Goal: Submit feedback/report problem

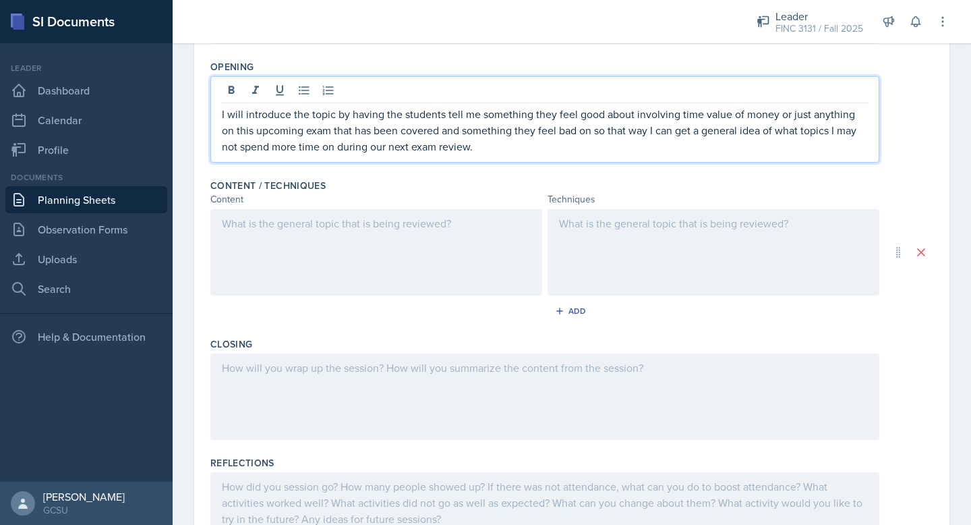
scroll to position [390, 0]
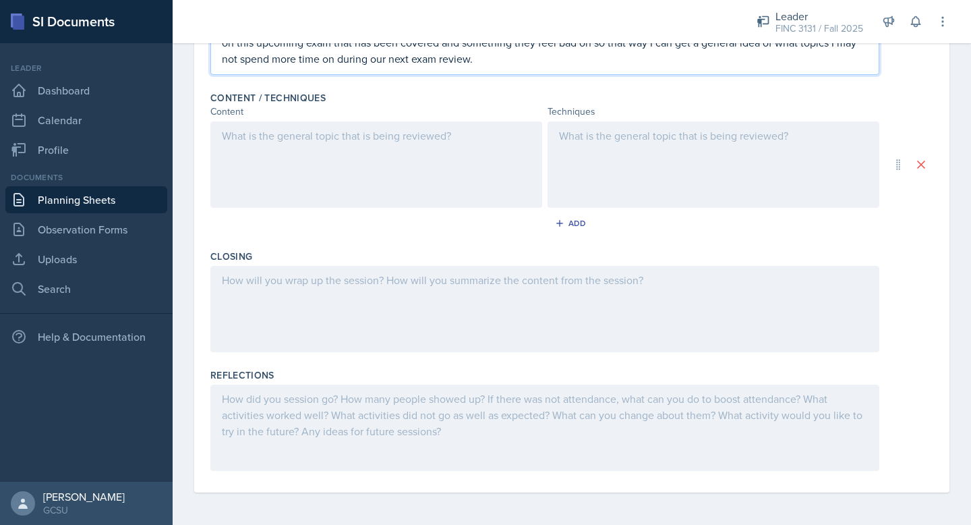
click at [407, 171] on div at bounding box center [376, 164] width 332 height 86
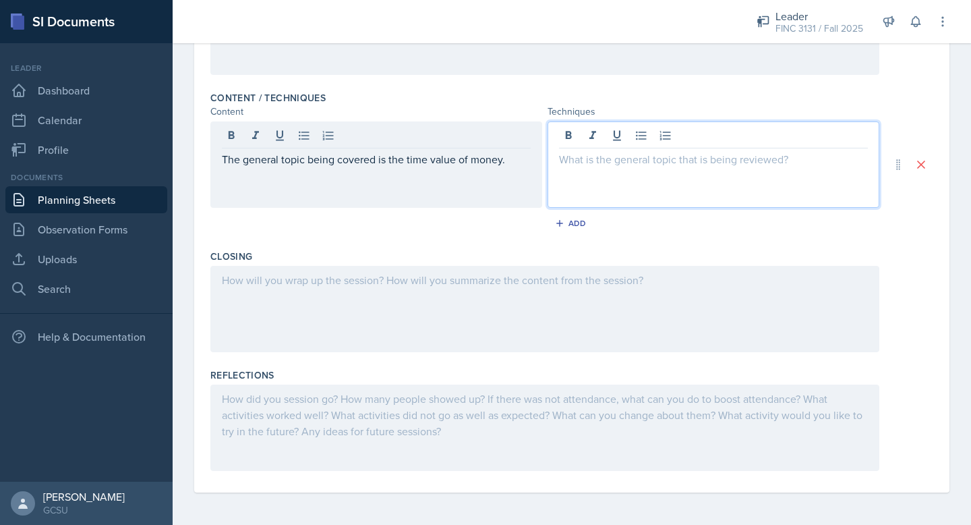
click at [606, 127] on div at bounding box center [714, 164] width 332 height 86
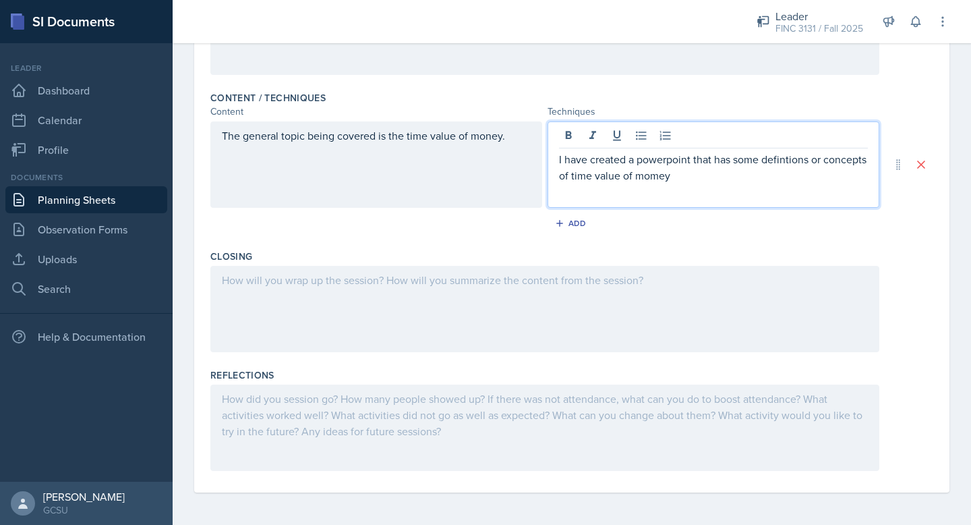
click at [701, 183] on div "I have created a powerpoint that has some defintions or concepts of time value …" at bounding box center [714, 164] width 332 height 86
click at [701, 179] on p "I have created a powerpoint that has some defintions or concepts of time value …" at bounding box center [713, 167] width 309 height 32
click at [782, 158] on p "I have created a powerpoint that has some defintions or concepts of time value …" at bounding box center [713, 167] width 309 height 32
click at [733, 177] on p "I have created a powerpoint that has some definitions or concepts of time value…" at bounding box center [713, 167] width 309 height 32
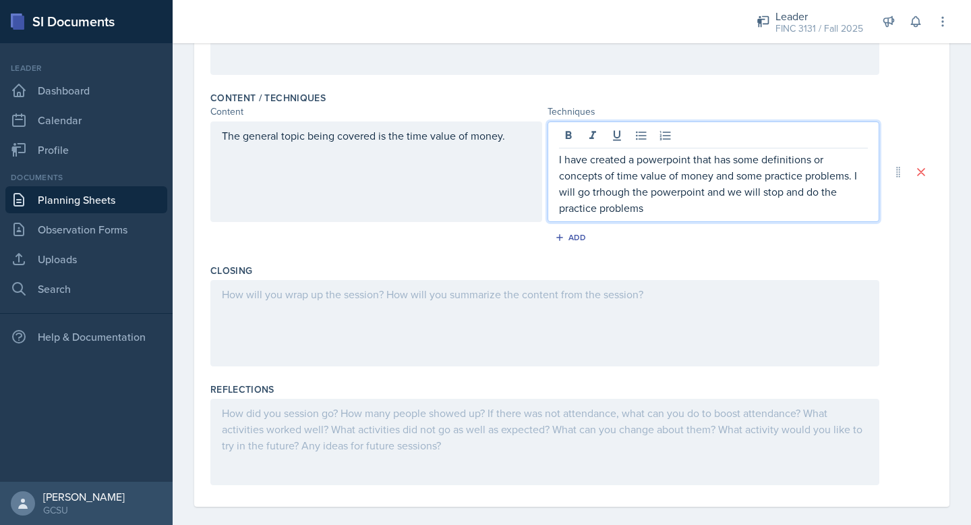
click at [607, 185] on p "I have created a powerpoint that has some definitions or concepts of time value…" at bounding box center [713, 183] width 309 height 65
click at [660, 212] on p "I have created a powerpoint that has some definitions or concepts of time value…" at bounding box center [713, 183] width 309 height 65
click at [770, 211] on p "I have created a powerpoint that has some definitions or concepts of time value…" at bounding box center [713, 183] width 309 height 65
click at [774, 210] on p "I have created a powerpoint that has some definitions or concepts of time value…" at bounding box center [713, 183] width 309 height 65
click at [854, 203] on p "I have created a powerpoint that has some definitions or concepts of time value…" at bounding box center [713, 183] width 309 height 65
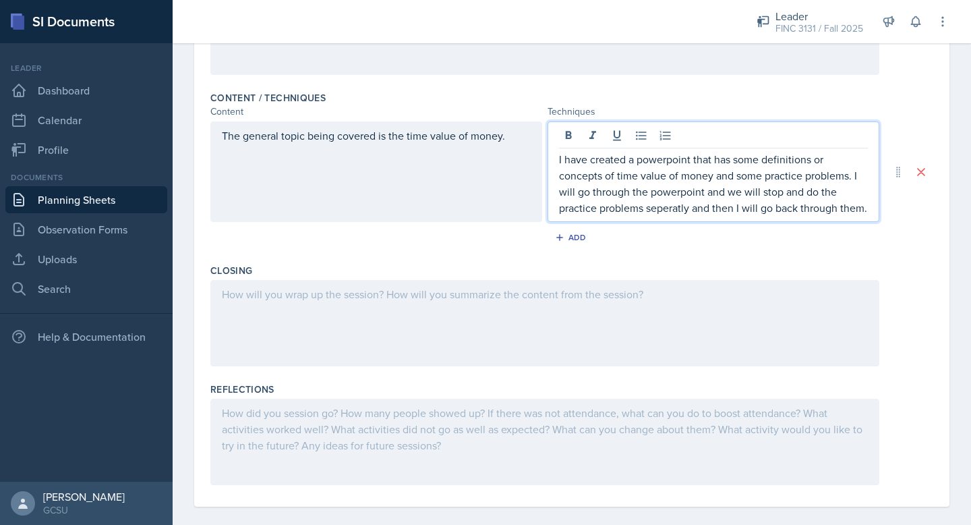
click at [669, 206] on p "I have created a powerpoint that has some definitions or concepts of time value…" at bounding box center [713, 183] width 309 height 65
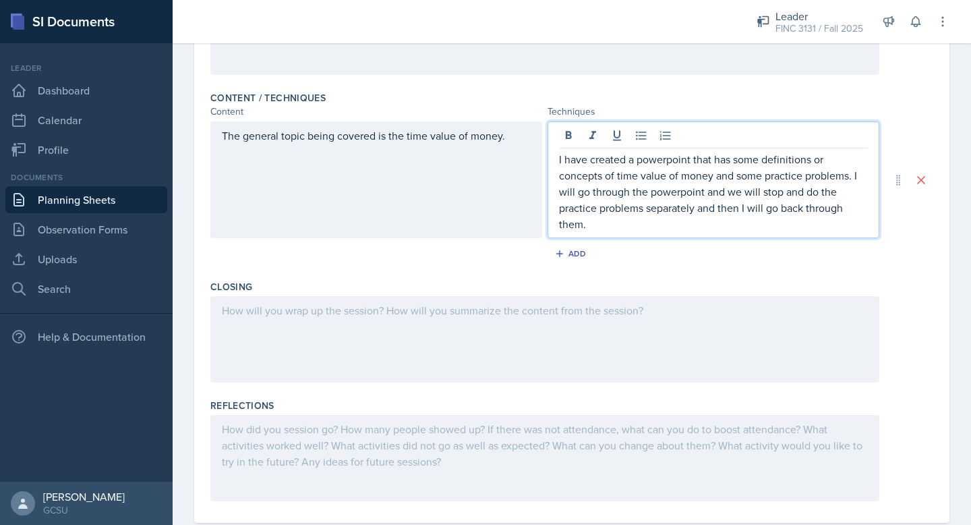
scroll to position [421, 0]
